Goal: Information Seeking & Learning: Compare options

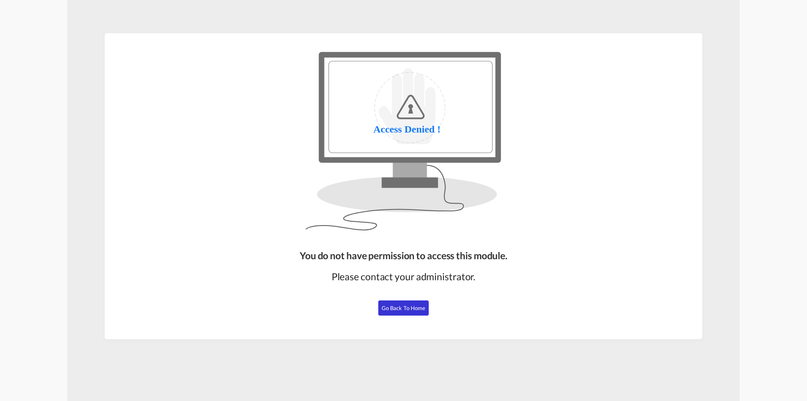
click at [416, 310] on span "Go Back to Home" at bounding box center [404, 307] width 44 height 7
